Goal: Obtain resource: Download file/media

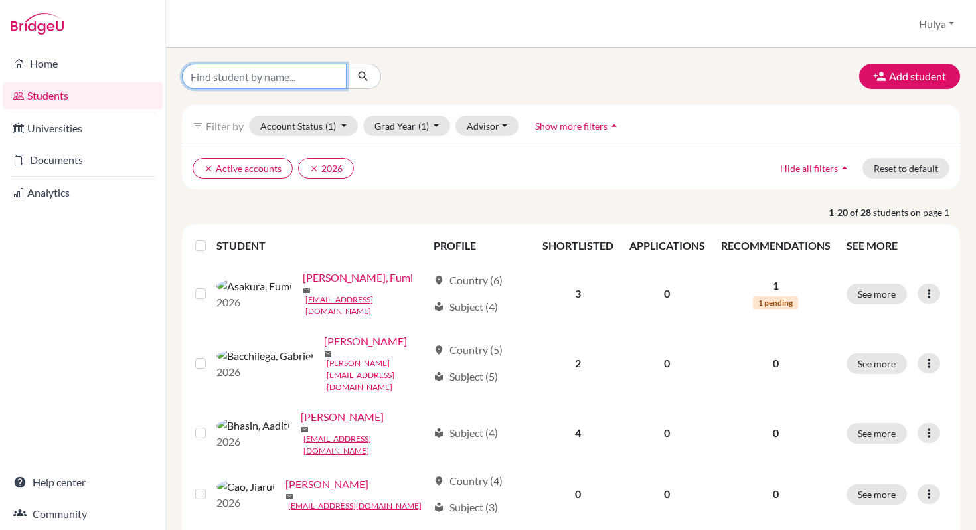
click at [295, 74] on input "Find student by name..." at bounding box center [264, 76] width 165 height 25
click at [297, 529] on link "Eom, Minseo" at bounding box center [326, 539] width 59 height 16
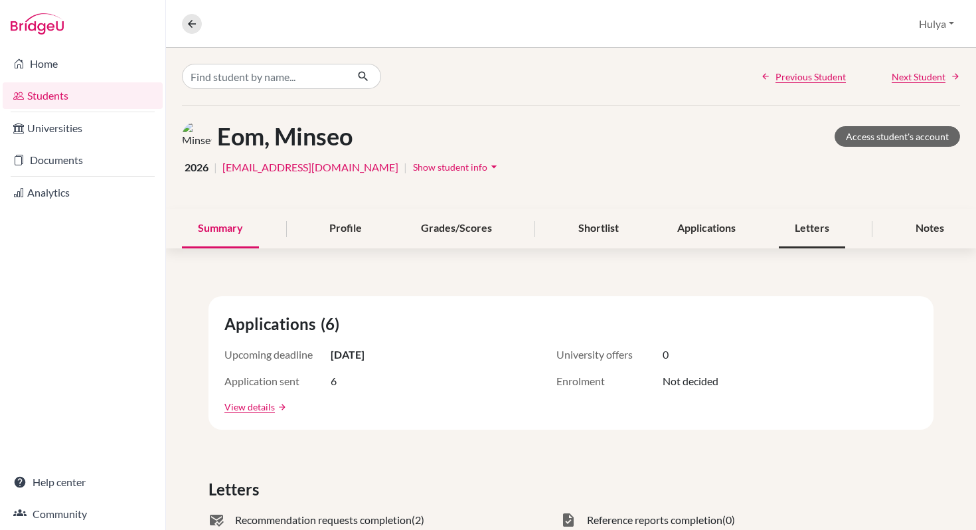
click at [836, 218] on div "Letters" at bounding box center [812, 228] width 66 height 39
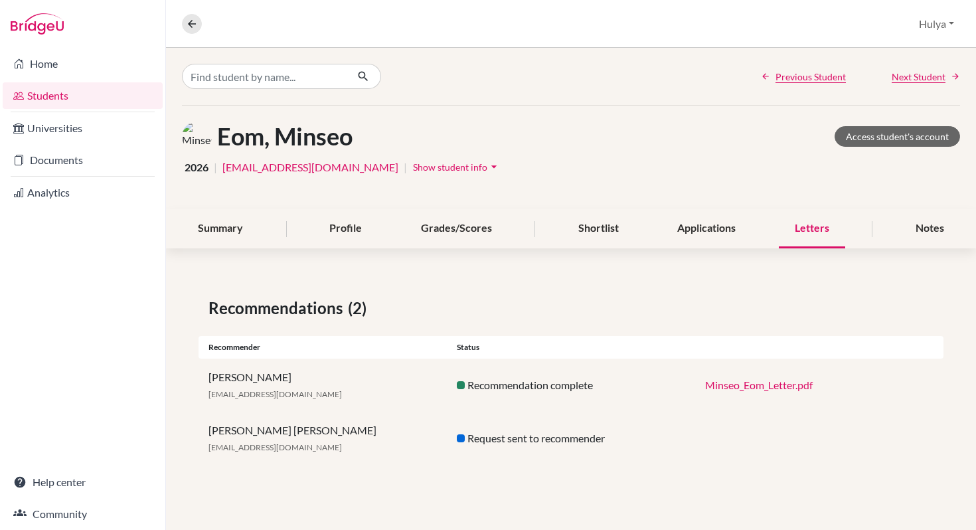
click at [802, 382] on link "Minseo_Eom_Letter.pdf" at bounding box center [759, 384] width 108 height 13
